Goal: Information Seeking & Learning: Learn about a topic

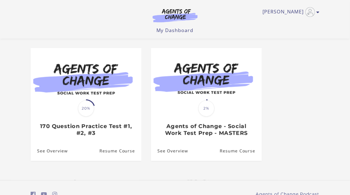
scroll to position [41, 0]
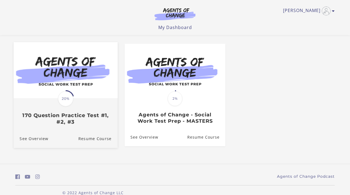
click at [64, 67] on img at bounding box center [66, 70] width 104 height 56
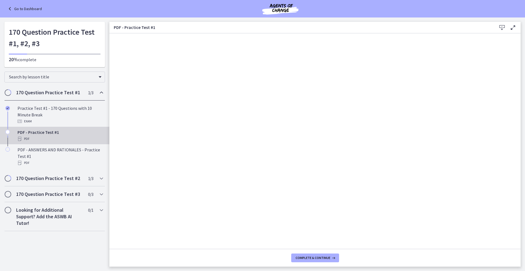
click at [102, 95] on icon "Chapters" at bounding box center [101, 92] width 7 height 7
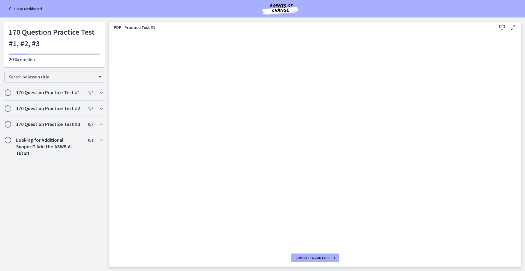
click at [98, 109] on icon "Chapters" at bounding box center [101, 108] width 7 height 7
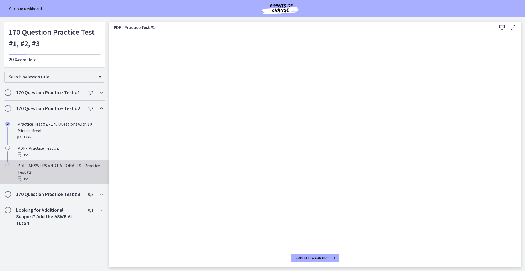
click at [66, 169] on div "PDF - ANSWERS AND RATIONALES - Practice Test #2 PDF" at bounding box center [59, 172] width 85 height 20
click at [349, 28] on icon at bounding box center [501, 27] width 7 height 7
